Goal: Task Accomplishment & Management: Use online tool/utility

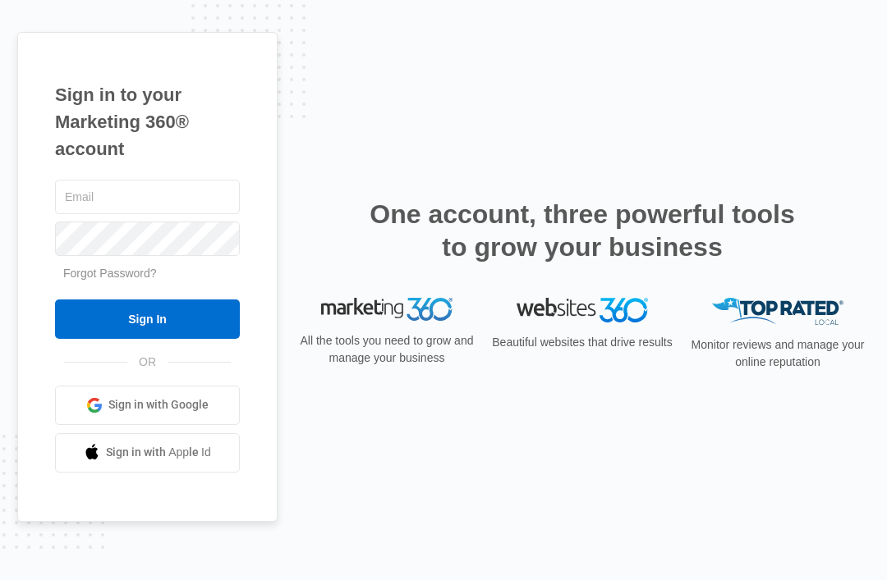
click at [197, 213] on input "text" at bounding box center [147, 197] width 185 height 34
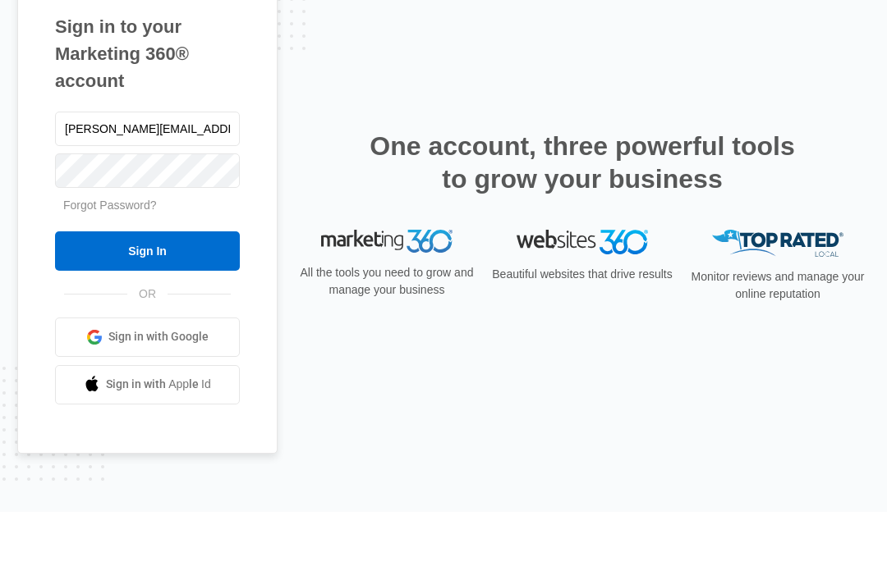
type input "[PERSON_NAME][EMAIL_ADDRESS][DOMAIN_NAME]"
click at [147, 300] on input "Sign In" at bounding box center [147, 319] width 185 height 39
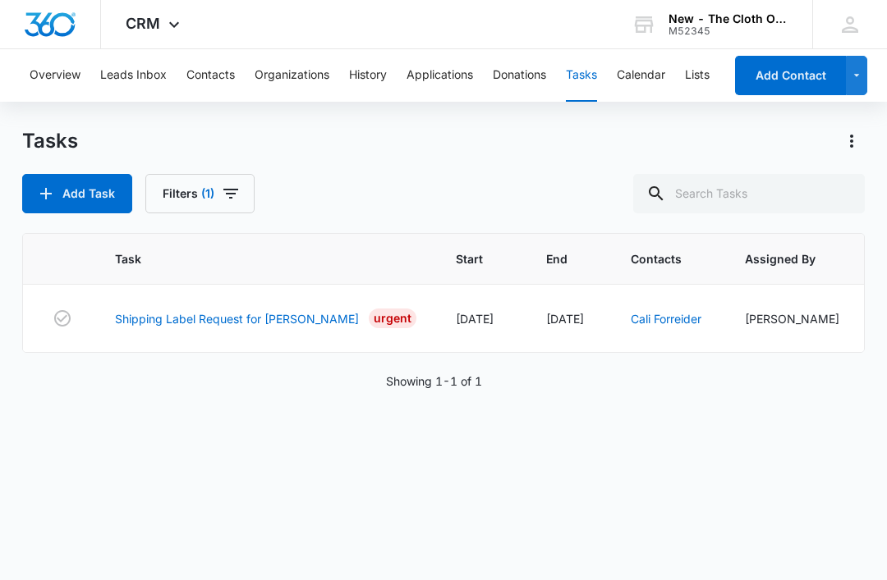
click at [236, 318] on link "Shipping Label Request for C. Forreider" at bounding box center [237, 318] width 244 height 17
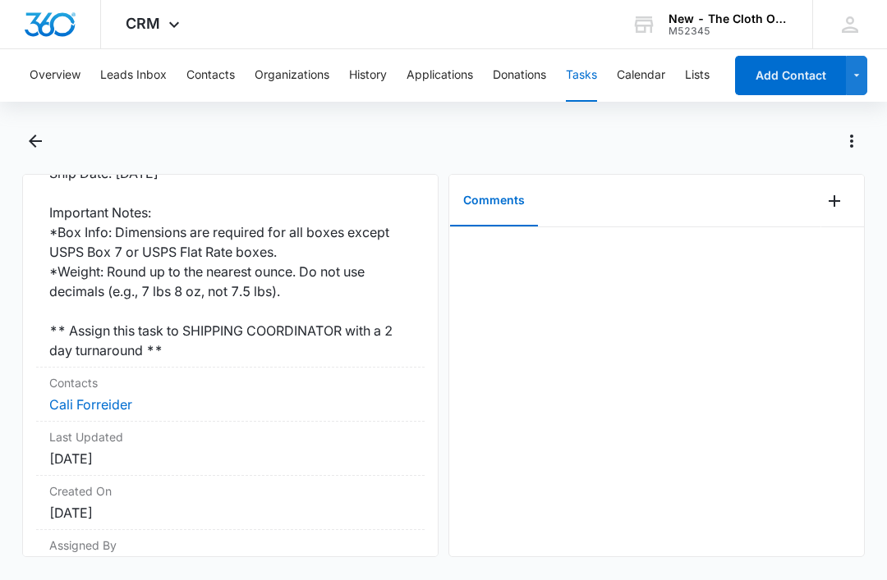
scroll to position [531, 0]
click at [106, 397] on link "Cali Forreider" at bounding box center [90, 405] width 83 height 16
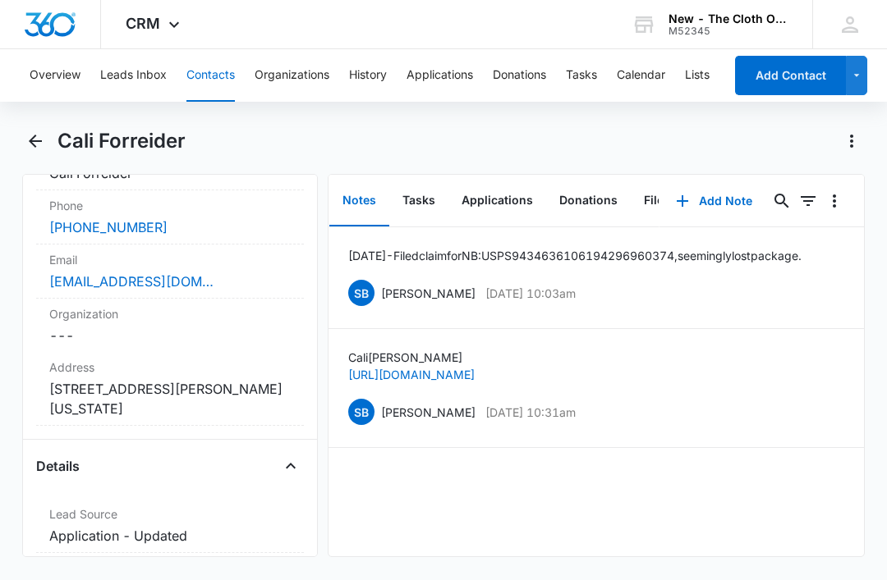
scroll to position [360, 0]
click at [415, 202] on button "Tasks" at bounding box center [418, 201] width 59 height 51
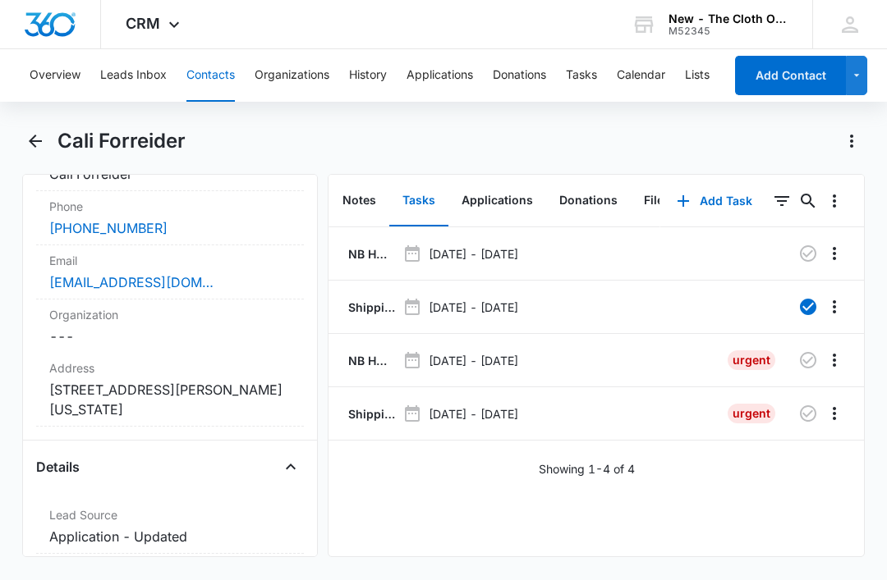
click at [223, 276] on div "[EMAIL_ADDRESS][DOMAIN_NAME]" at bounding box center [169, 283] width 241 height 20
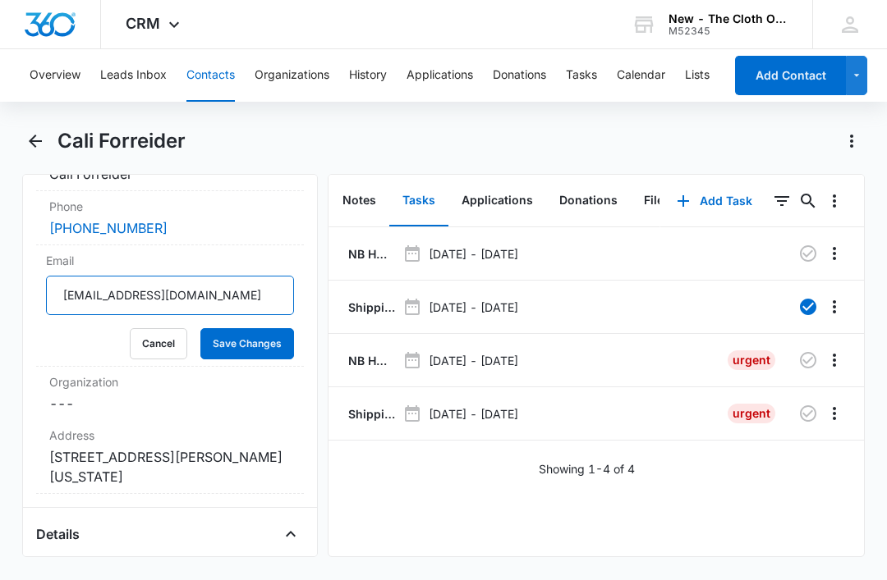
click at [217, 287] on input "[EMAIL_ADDRESS][DOMAIN_NAME]" at bounding box center [170, 295] width 248 height 39
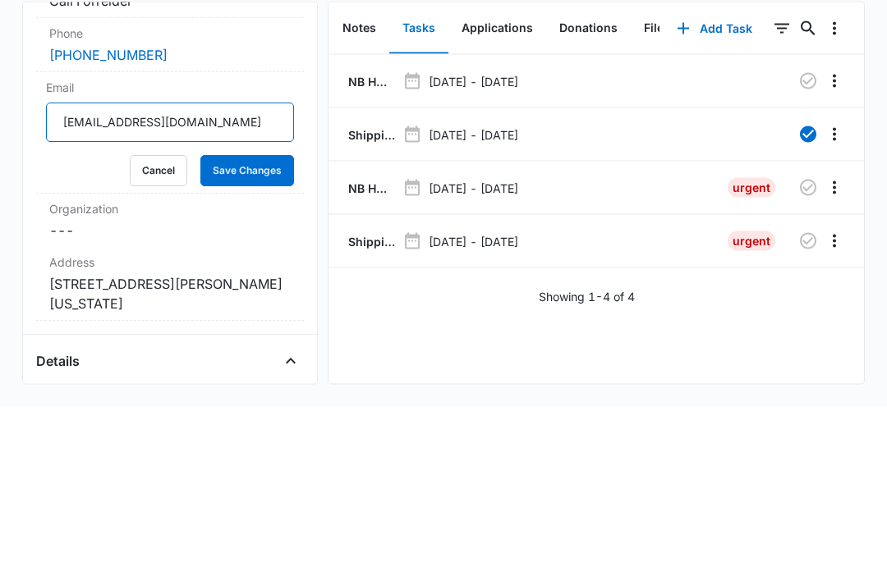
click at [227, 276] on input "[EMAIL_ADDRESS][DOMAIN_NAME]" at bounding box center [170, 295] width 248 height 39
click at [232, 276] on input "[EMAIL_ADDRESS][DOMAIN_NAME]" at bounding box center [170, 295] width 248 height 39
click at [159, 328] on button "Cancel" at bounding box center [158, 343] width 57 height 31
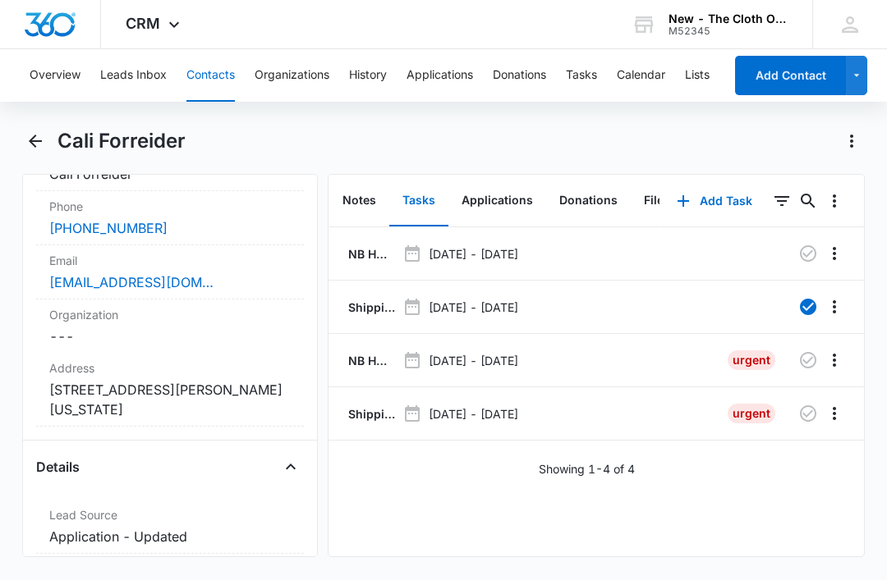
click at [378, 352] on p "NB HW [replacement pkg] - Shipped package for CALI FORREIDER (zone #4)" at bounding box center [370, 360] width 51 height 17
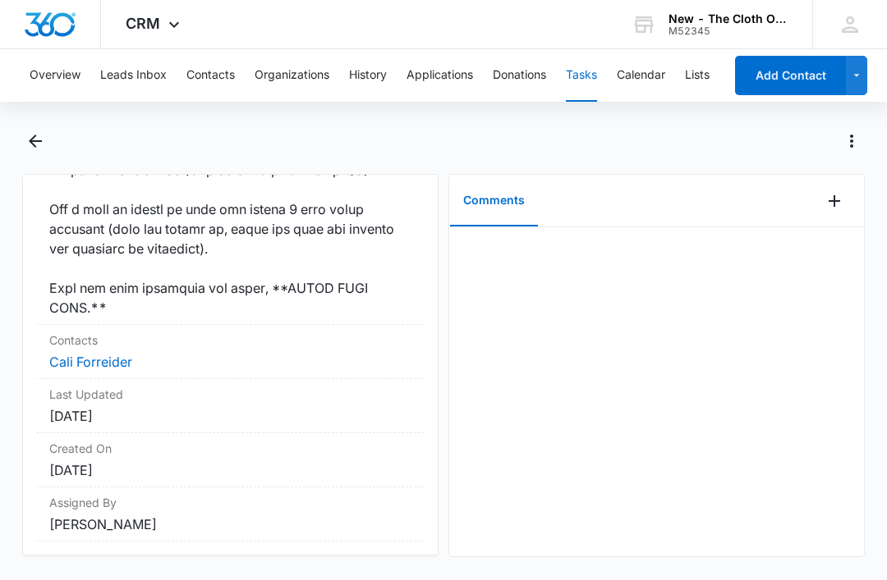
scroll to position [1638, 0]
click at [112, 371] on link "Cali Forreider" at bounding box center [90, 363] width 83 height 16
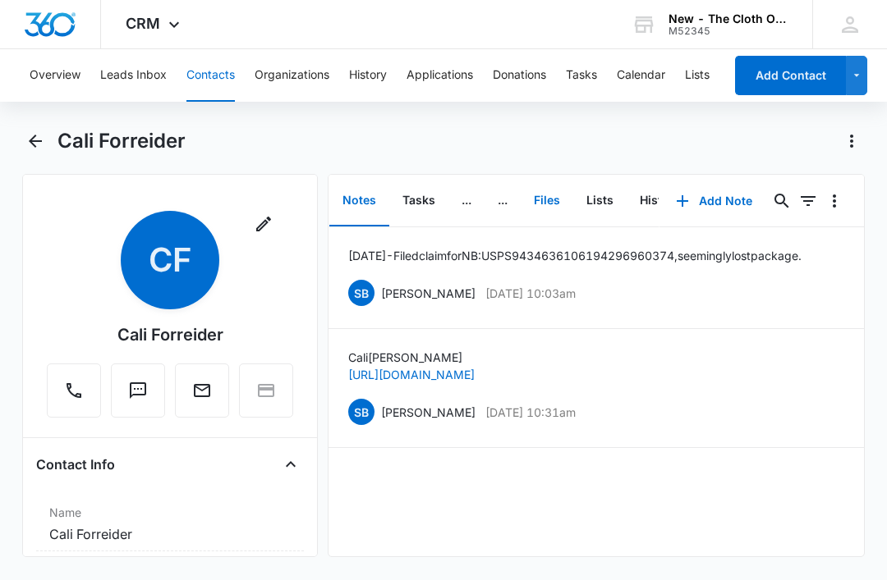
click at [542, 202] on button "Files" at bounding box center [547, 201] width 53 height 51
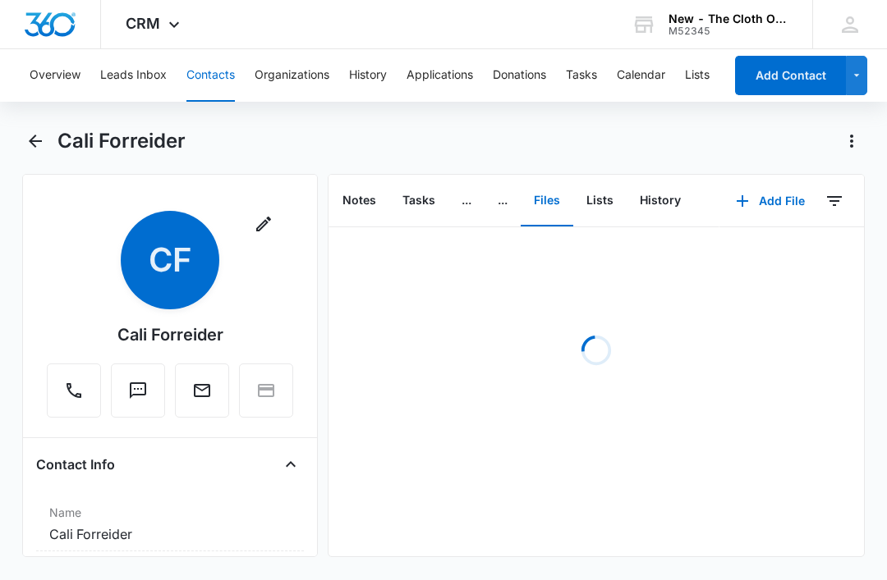
click at [781, 204] on button "Add File" at bounding box center [770, 200] width 102 height 39
click at [768, 252] on div "Upload Files" at bounding box center [748, 253] width 66 height 11
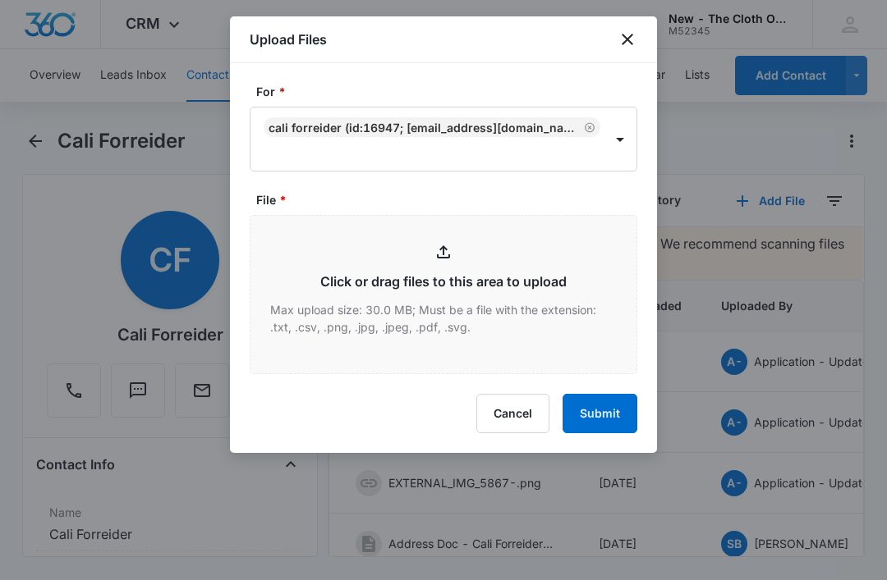
click at [411, 310] on input "File *" at bounding box center [443, 295] width 386 height 158
type input "C:\fakepath\[DATE]---[GEOGRAPHIC_DATA]-Forreider---9434636106194312394336.pdf"
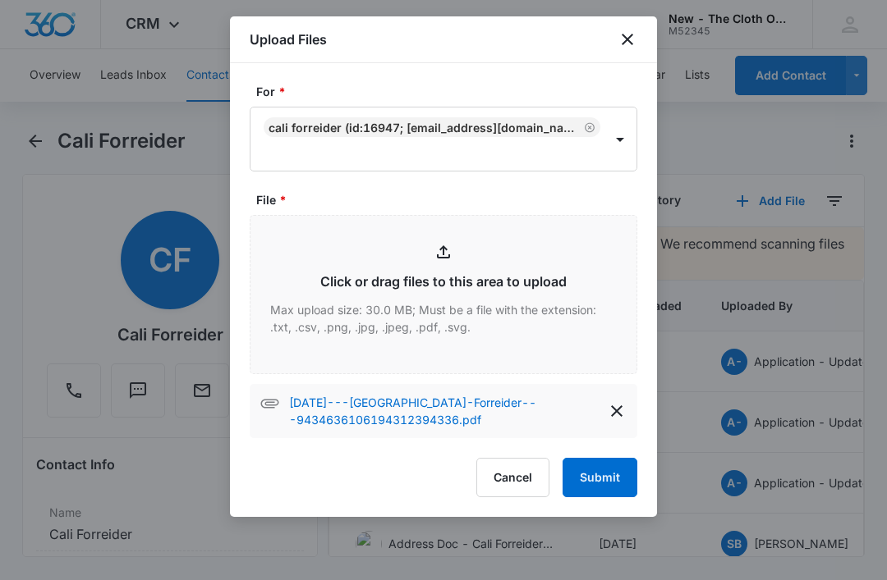
click at [611, 477] on button "Submit" at bounding box center [599, 477] width 75 height 39
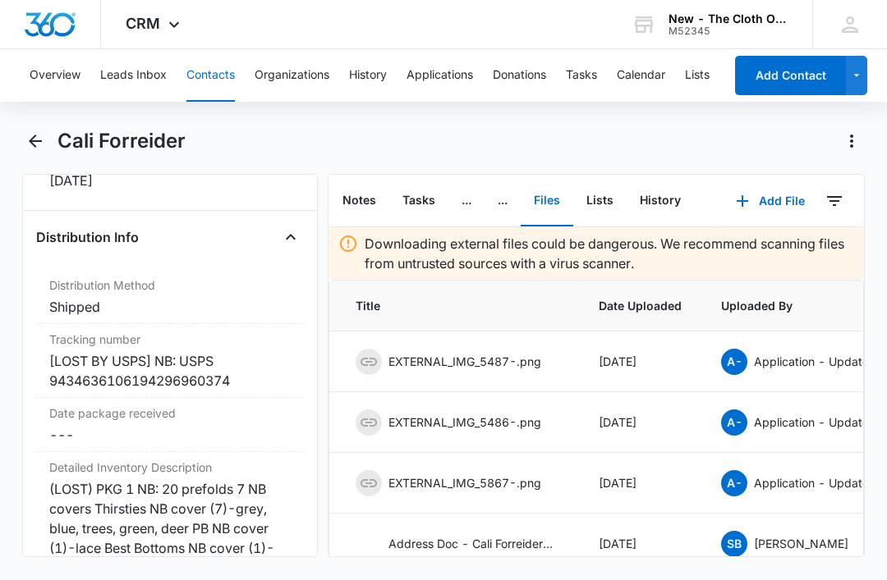
scroll to position [3993, 0]
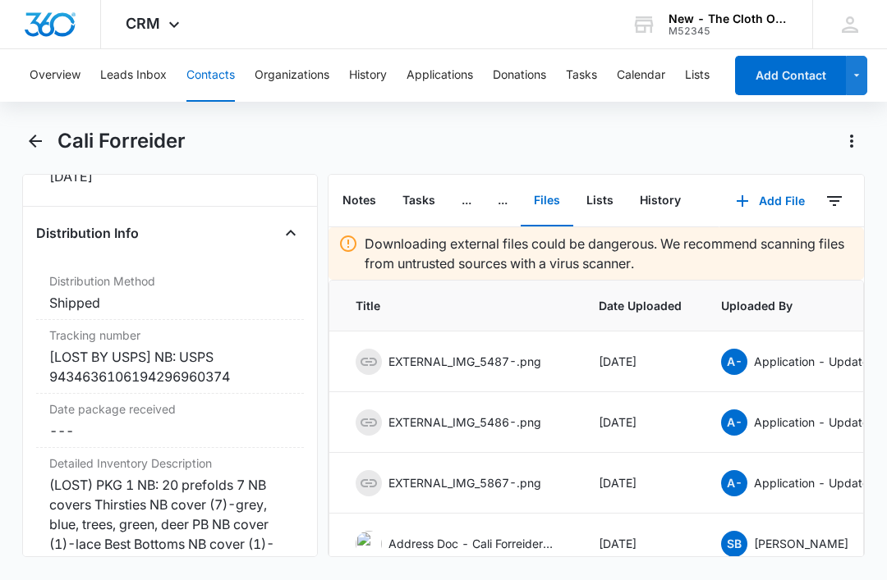
click at [272, 349] on div "[LOST BY USPS] NB: USPS 9434636106194296960374" at bounding box center [169, 366] width 241 height 39
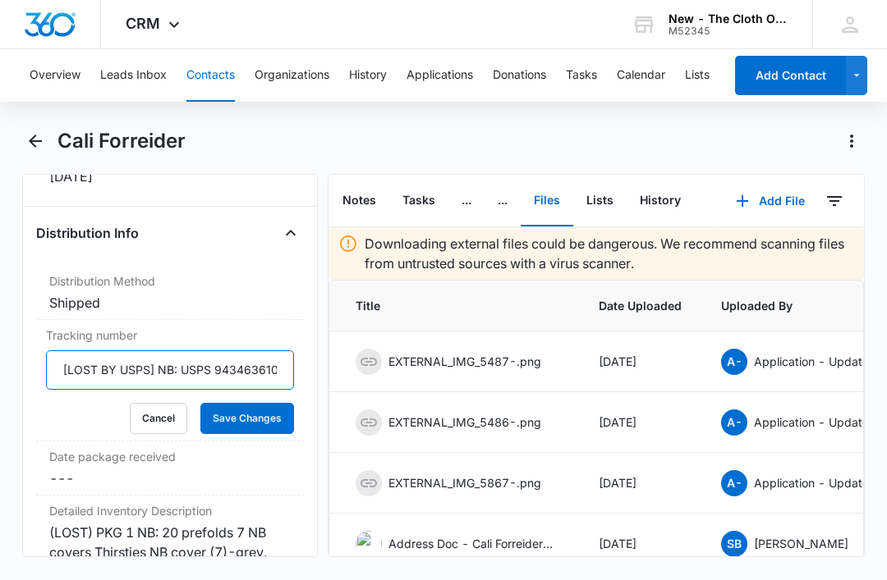
click at [280, 351] on input "[LOST BY USPS] NB: USPS 9434636106194296960374" at bounding box center [170, 370] width 248 height 39
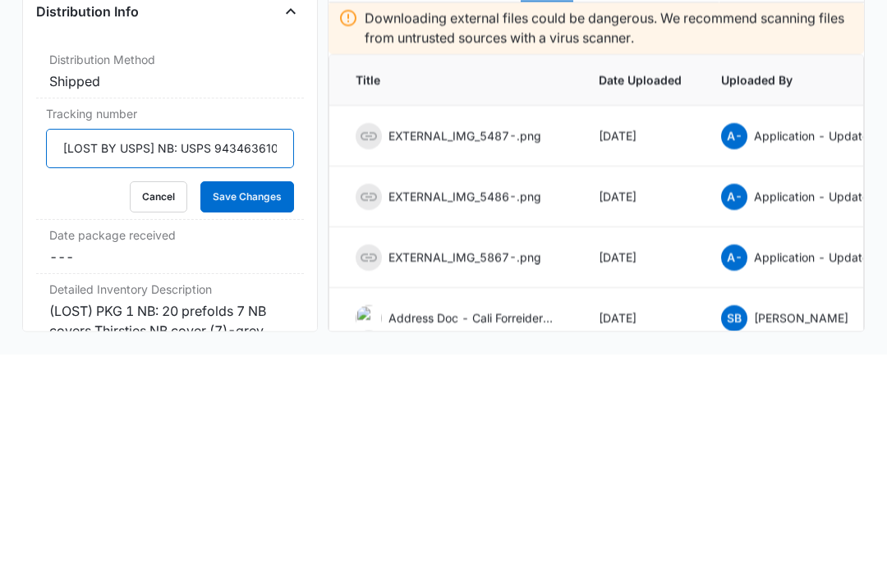
scroll to position [3988, 0]
click at [232, 355] on input "[LOST BY USPS] NB: USPS 9434636106194296960374" at bounding box center [170, 374] width 248 height 39
click at [230, 355] on input "[LOST BY USPS] NB: USPS 9434636106194296960374" at bounding box center [170, 374] width 248 height 39
click at [249, 355] on input "[LOST BY USPS] NB: USPS 9434636106194296960374" at bounding box center [170, 374] width 248 height 39
click at [152, 355] on input "[LOST BY USPS] NB: USPS 9434636106194296960374" at bounding box center [170, 374] width 248 height 39
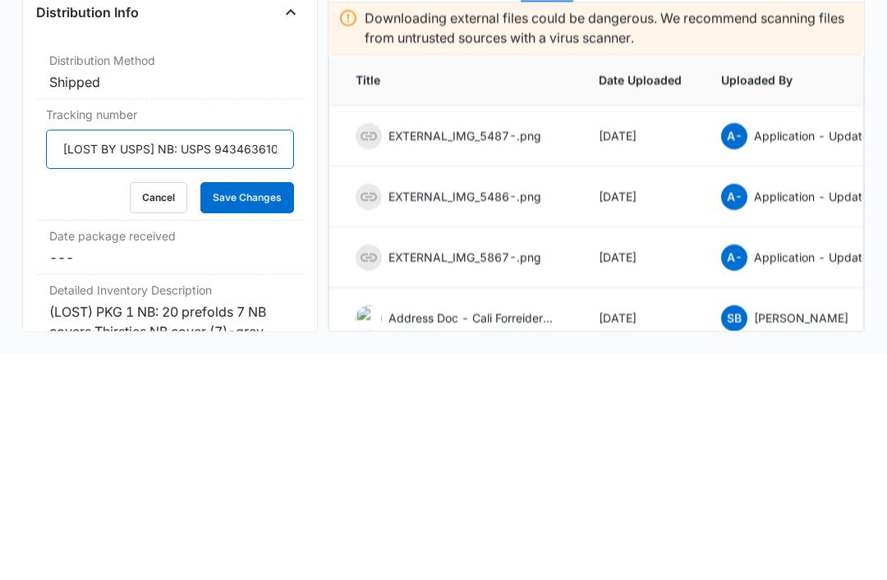
click at [154, 355] on input "[LOST BY USPS] NB: USPS 9434636106194296960374" at bounding box center [170, 374] width 248 height 39
click at [86, 355] on input "[LOST BY USPS] NB: USPS 9434636106194296960374" at bounding box center [170, 374] width 248 height 39
click at [287, 355] on input "[LOST BY USPS] NB: USPS 9434636106194296960374 NB 2: USPS" at bounding box center [170, 374] width 248 height 39
paste input "9434636106194312394336"
type input "[LOST BY USPS] NB: USPS 9434636106194296960374 NB 2: USPS 9434636106194312394336"
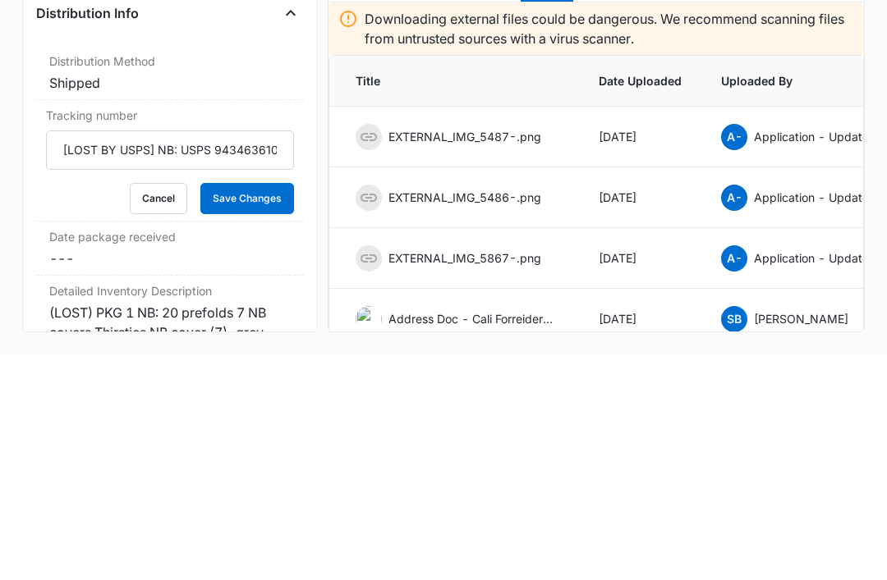
click at [254, 408] on button "Save Changes" at bounding box center [247, 423] width 94 height 31
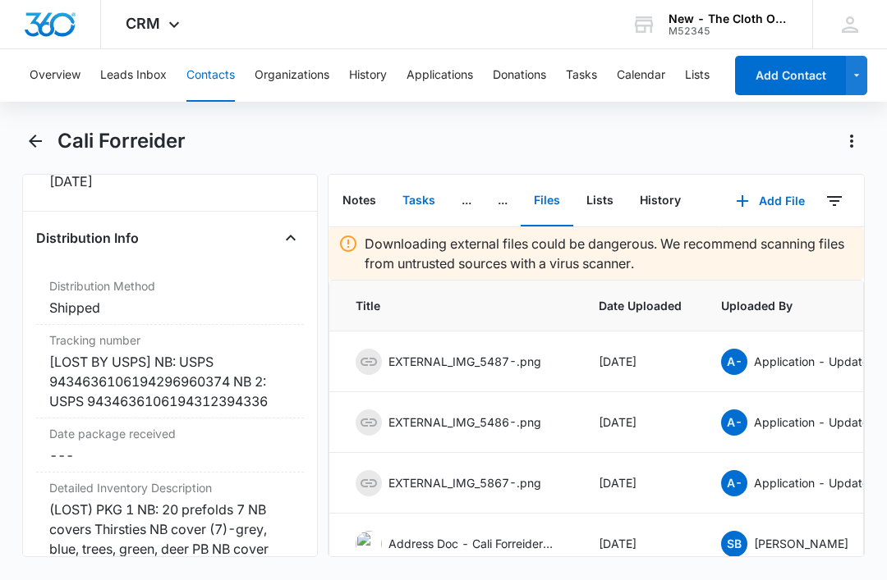
click at [420, 176] on button "Tasks" at bounding box center [418, 201] width 59 height 51
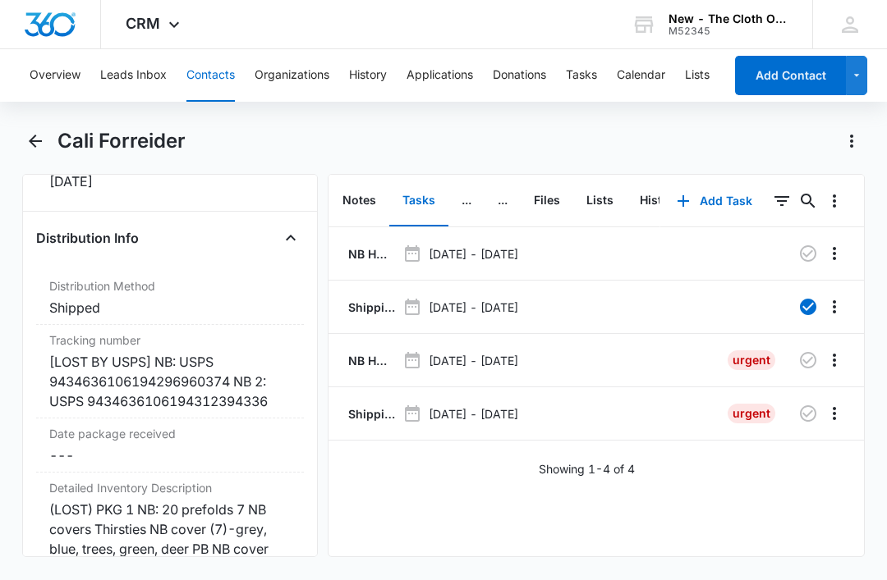
click at [366, 406] on p "Shipping Label Request for [PERSON_NAME]" at bounding box center [370, 414] width 51 height 17
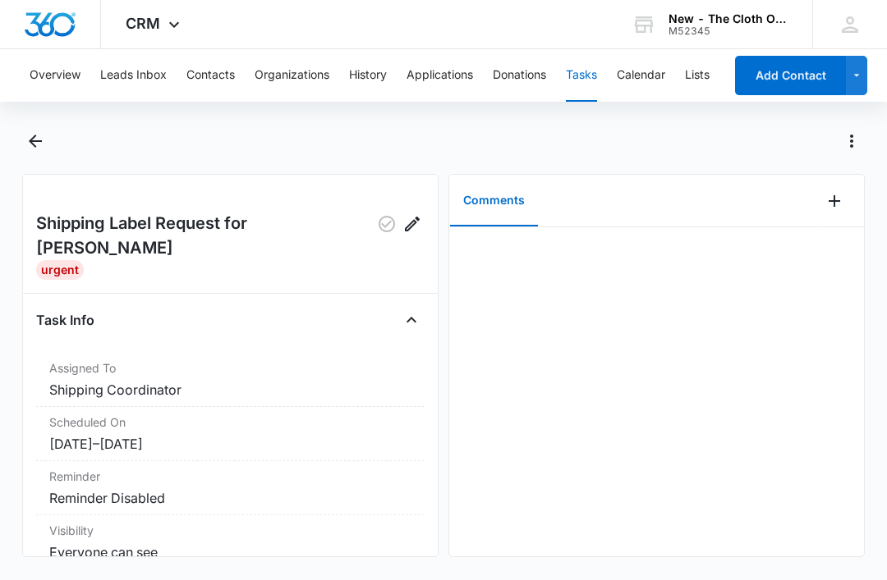
click at [835, 197] on icon "Add Comment" at bounding box center [833, 200] width 11 height 11
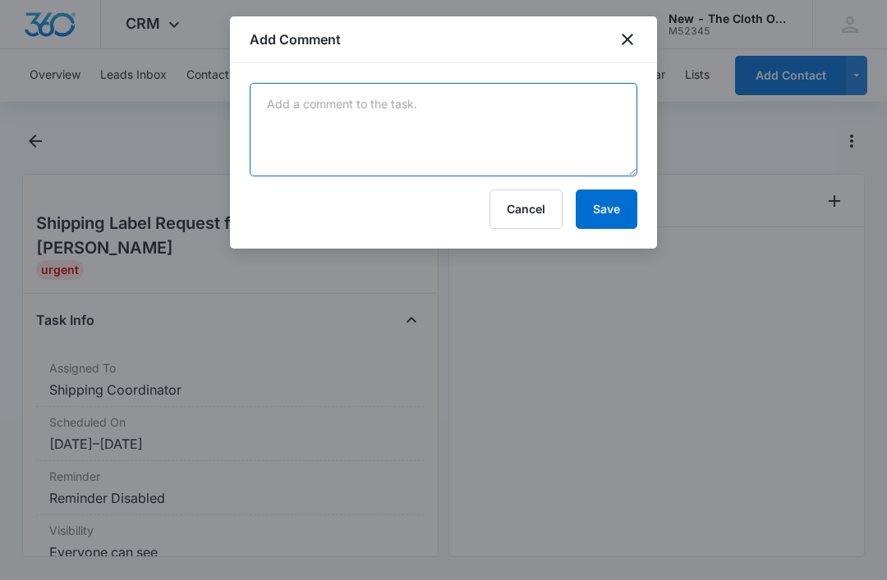
click at [390, 176] on textarea at bounding box center [444, 130] width 388 height 94
click at [380, 124] on textarea at bounding box center [444, 130] width 388 height 94
paste textarea "9434636106194312394336"
type textarea "9434636106194312394336"
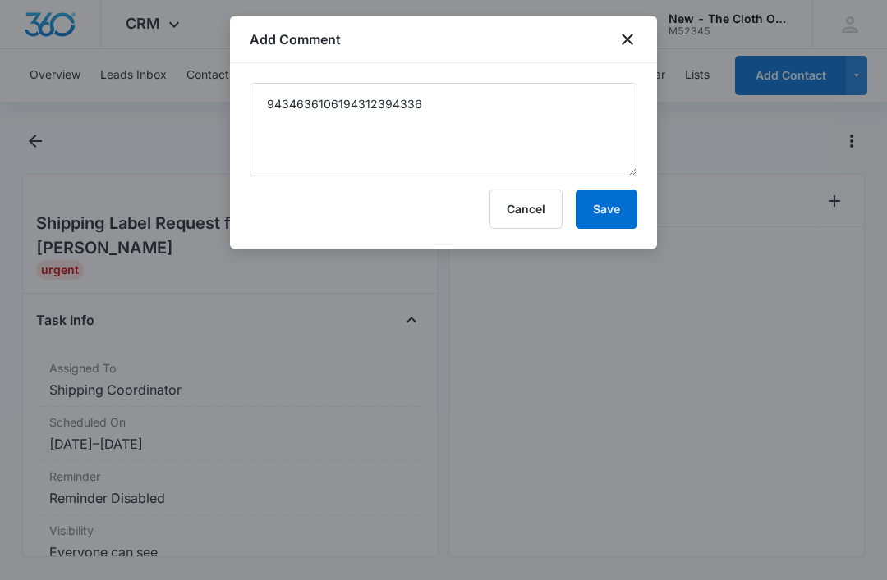
click at [617, 204] on button "Save" at bounding box center [607, 209] width 62 height 39
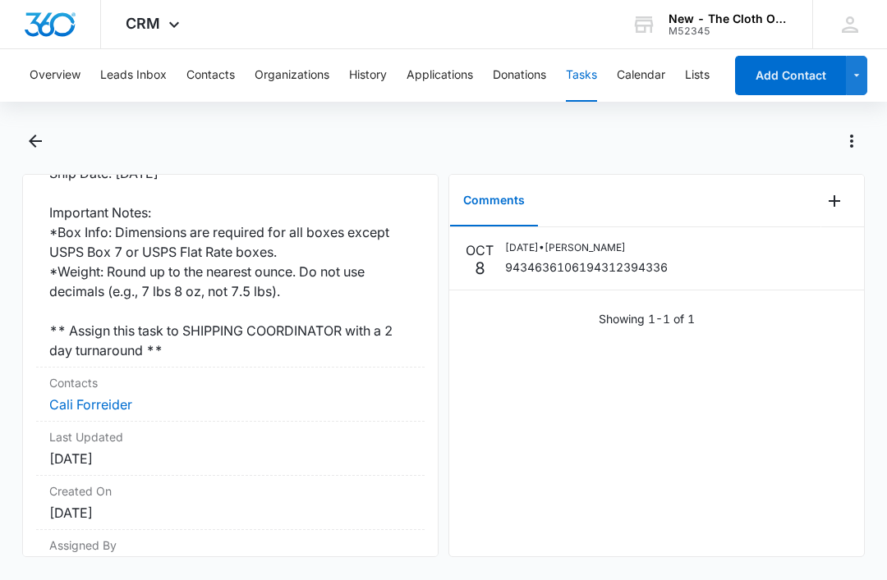
scroll to position [531, 0]
click at [90, 397] on link "Cali Forreider" at bounding box center [90, 405] width 83 height 16
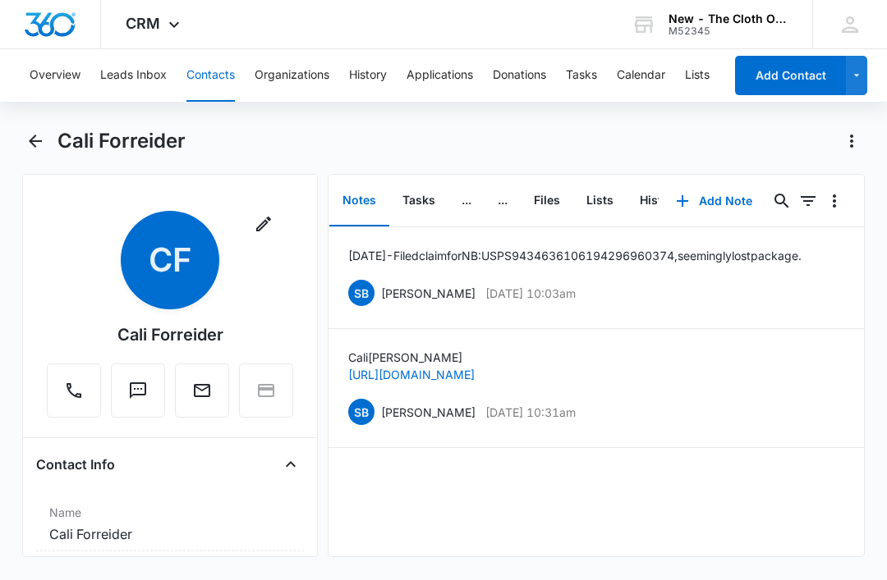
click at [411, 195] on button "Tasks" at bounding box center [418, 201] width 59 height 51
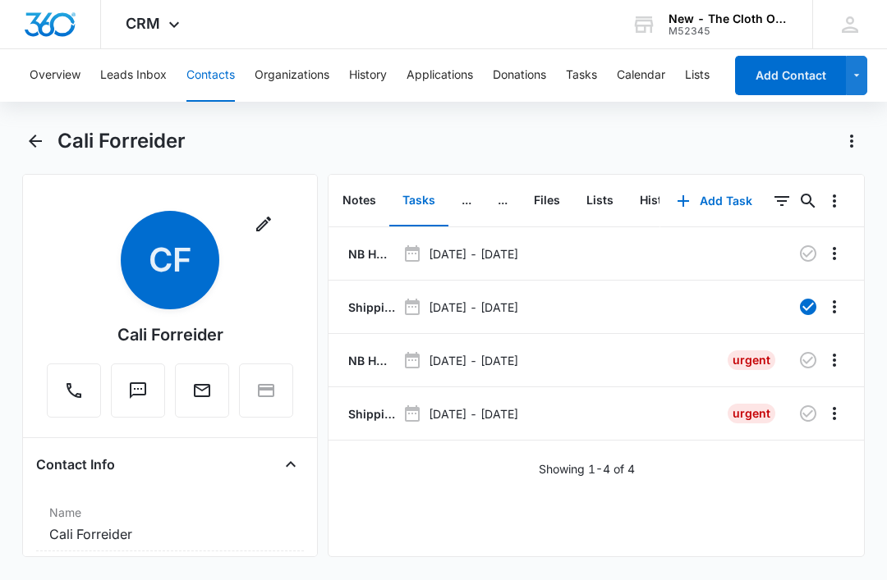
click at [811, 412] on icon "button" at bounding box center [808, 414] width 16 height 16
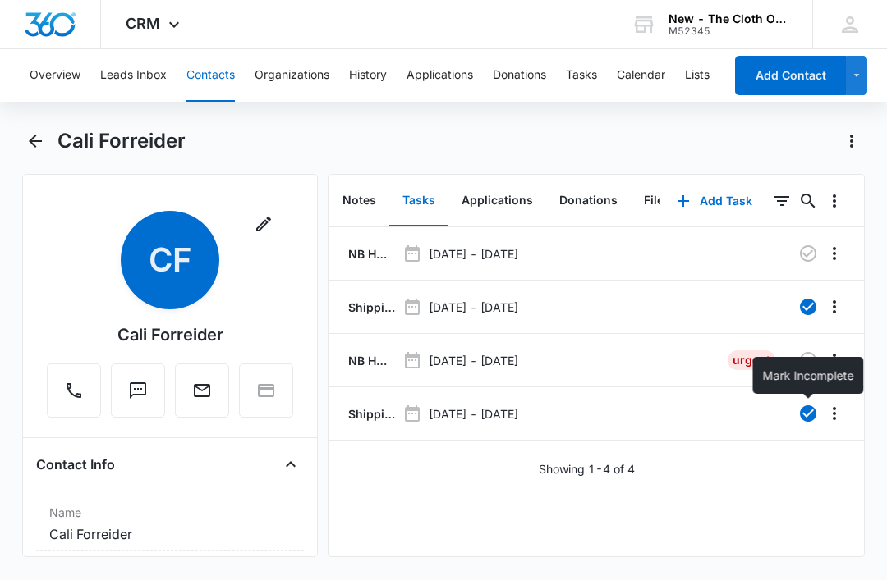
click at [595, 80] on button "Tasks" at bounding box center [581, 75] width 31 height 53
